Goal: Find specific page/section: Find specific page/section

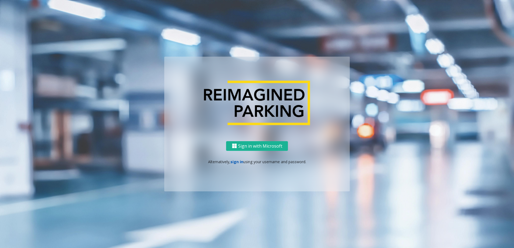
click at [240, 161] on link "sign in" at bounding box center [236, 161] width 13 height 5
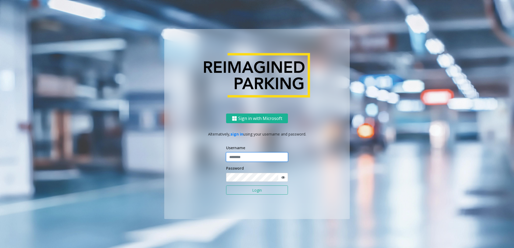
click at [245, 161] on input "text" at bounding box center [257, 157] width 62 height 9
type input "********"
click at [251, 172] on div "Password" at bounding box center [257, 174] width 62 height 17
click at [247, 191] on button "Login" at bounding box center [257, 190] width 62 height 9
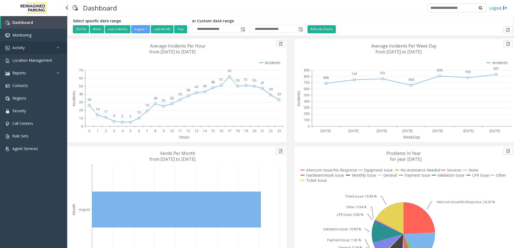
click at [49, 47] on link "Activity" at bounding box center [33, 47] width 67 height 13
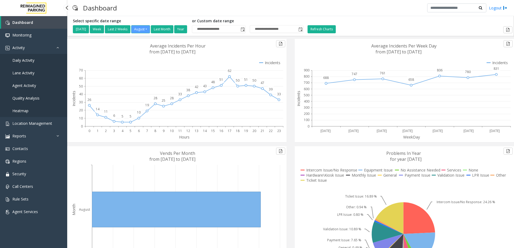
click at [34, 62] on span "Daily Activity" at bounding box center [23, 60] width 22 height 5
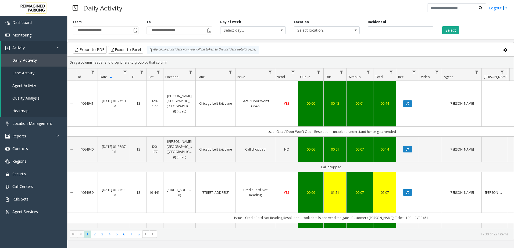
click at [257, 61] on div "Drag a column header and drop it here to group by that column" at bounding box center [290, 62] width 446 height 9
click at [262, 55] on kendo-grid-toolbar "Export to PDF Export to Excel By clicking Incident row you will be taken to the…" at bounding box center [290, 49] width 446 height 14
click at [208, 50] on div "By clicking Incident row you will be taken to the incident details page." at bounding box center [203, 50] width 112 height 8
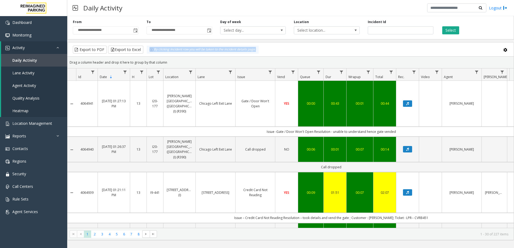
drag, startPoint x: 208, startPoint y: 50, endPoint x: 169, endPoint y: 52, distance: 38.5
click at [169, 52] on div "By clicking Incident row you will be taken to the incident details page." at bounding box center [203, 50] width 112 height 8
click at [166, 51] on div "By clicking Incident row you will be taken to the incident details page." at bounding box center [203, 50] width 112 height 8
